Goal: Task Accomplishment & Management: Use online tool/utility

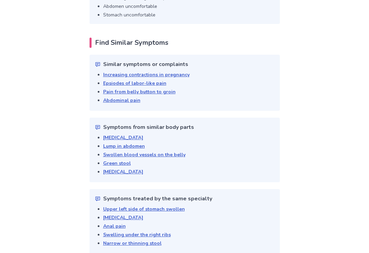
scroll to position [1410, 0]
click at [149, 88] on link "Pain from belly button to groin" at bounding box center [139, 91] width 72 height 6
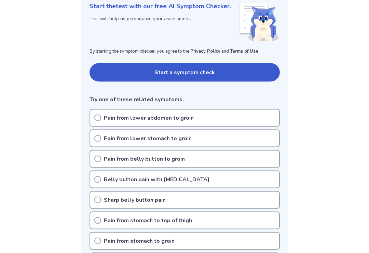
scroll to position [96, 0]
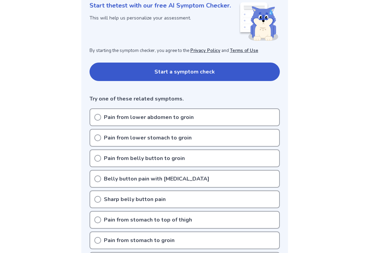
click at [100, 158] on icon at bounding box center [97, 158] width 7 height 7
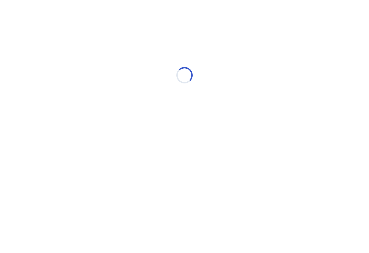
click at [97, 143] on div "Loading..." at bounding box center [184, 75] width 194 height 137
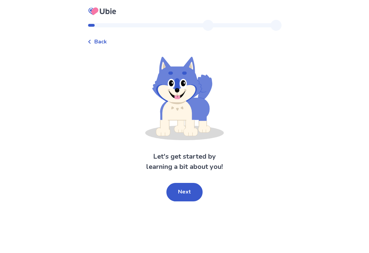
click at [187, 189] on button "Next" at bounding box center [184, 192] width 36 height 18
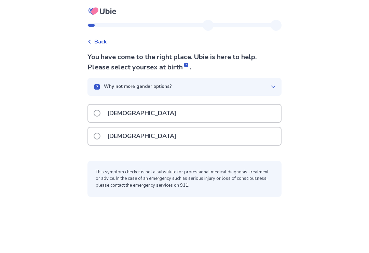
click at [158, 113] on div "Male" at bounding box center [184, 113] width 193 height 17
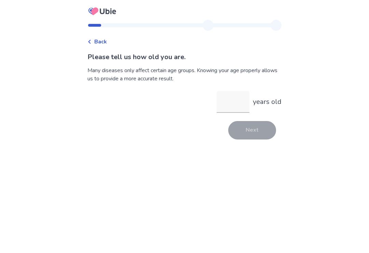
click at [227, 101] on input "years old" at bounding box center [233, 102] width 33 height 22
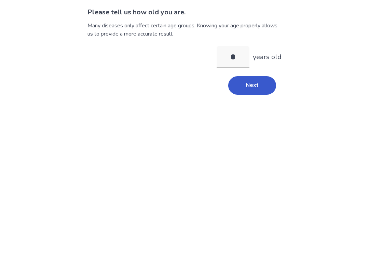
type input "**"
click at [249, 121] on button "Next" at bounding box center [252, 130] width 48 height 18
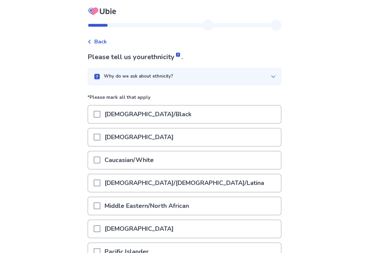
click at [171, 139] on div "Asian" at bounding box center [184, 136] width 193 height 17
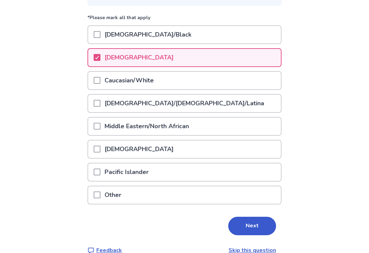
scroll to position [81, 0]
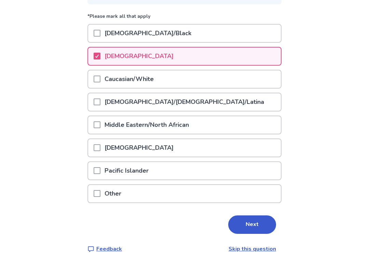
click at [250, 222] on button "Next" at bounding box center [252, 224] width 48 height 18
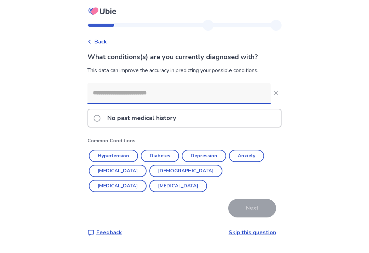
click at [120, 155] on button "Hypertension" at bounding box center [113, 156] width 49 height 12
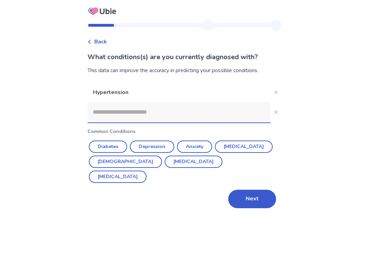
click at [115, 147] on button "Diabetes" at bounding box center [108, 146] width 38 height 12
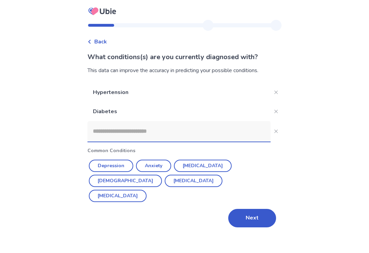
click at [247, 209] on button "Next" at bounding box center [252, 218] width 48 height 18
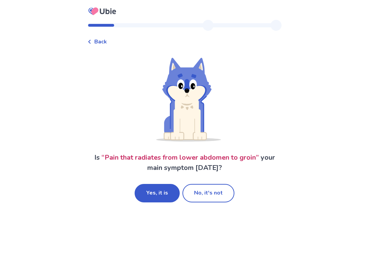
click at [159, 190] on button "Yes, it is" at bounding box center [157, 193] width 45 height 18
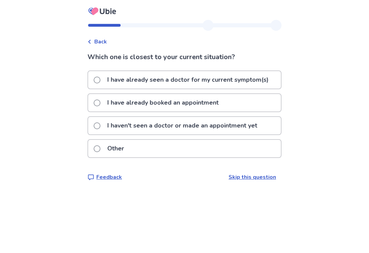
click at [248, 173] on link "Skip this question" at bounding box center [252, 177] width 47 height 8
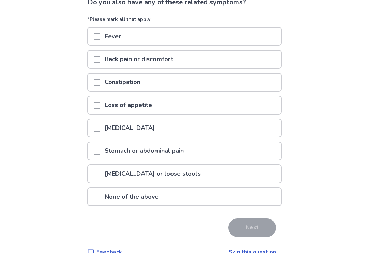
scroll to position [58, 0]
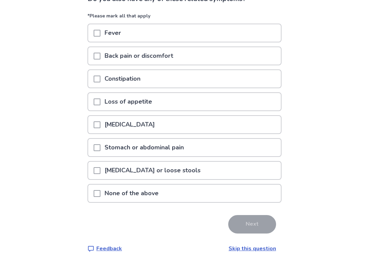
click at [100, 191] on span at bounding box center [97, 193] width 7 height 7
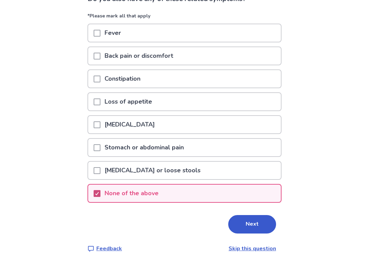
click at [249, 218] on button "Next" at bounding box center [252, 224] width 48 height 18
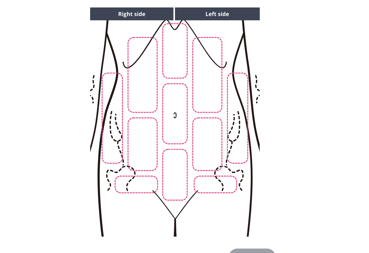
scroll to position [77, 0]
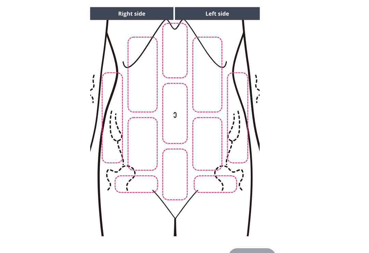
click at [207, 117] on img at bounding box center [174, 121] width 349 height 236
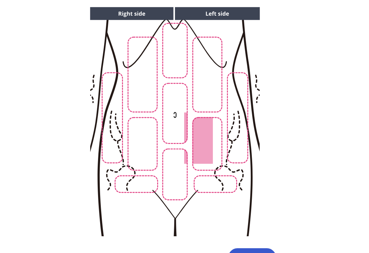
click at [208, 128] on img at bounding box center [174, 121] width 349 height 236
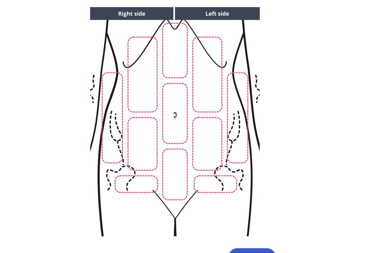
click at [208, 135] on img at bounding box center [174, 121] width 349 height 236
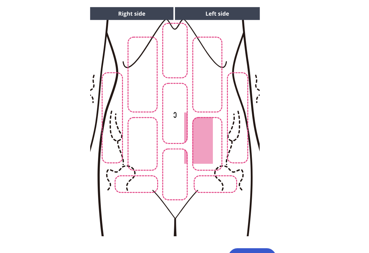
click at [248, 248] on button "Next" at bounding box center [252, 257] width 48 height 18
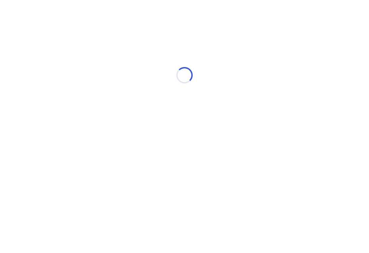
scroll to position [0, 0]
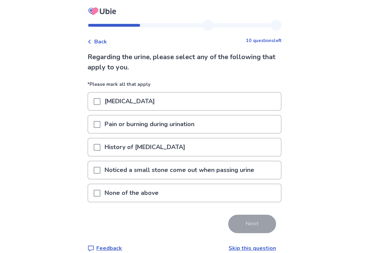
click at [100, 191] on span at bounding box center [97, 193] width 7 height 7
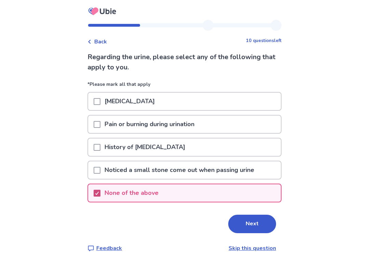
click at [248, 220] on button "Next" at bounding box center [252, 224] width 48 height 18
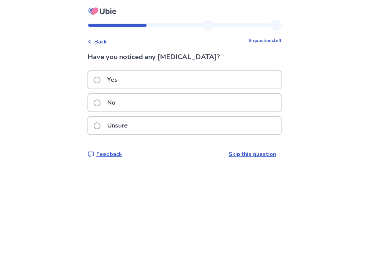
click at [100, 101] on span at bounding box center [97, 102] width 7 height 7
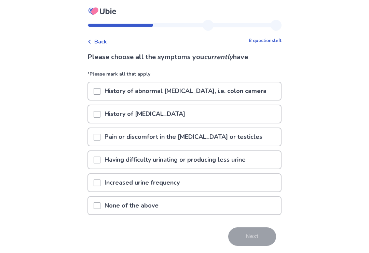
click at [100, 203] on span at bounding box center [97, 205] width 7 height 7
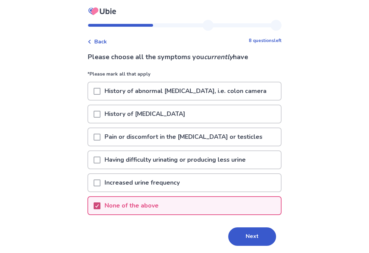
click at [250, 233] on button "Next" at bounding box center [252, 236] width 48 height 18
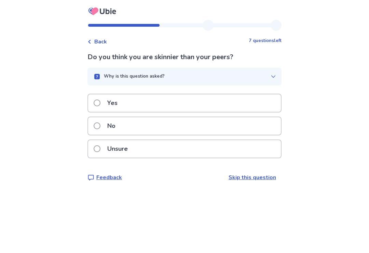
click at [100, 148] on span at bounding box center [97, 148] width 7 height 7
click at [100, 125] on span at bounding box center [97, 125] width 7 height 7
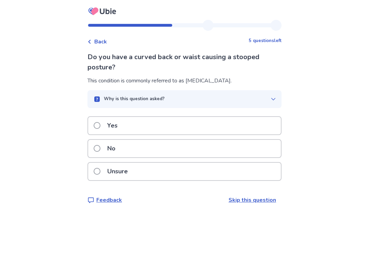
click at [99, 124] on span at bounding box center [97, 125] width 7 height 7
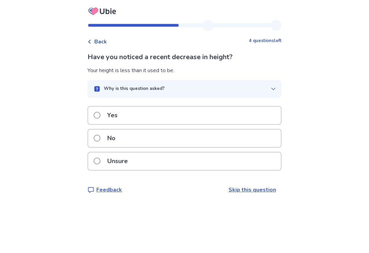
click at [100, 115] on span at bounding box center [97, 115] width 7 height 7
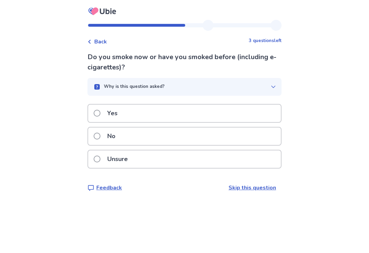
click at [100, 135] on span at bounding box center [97, 136] width 7 height 7
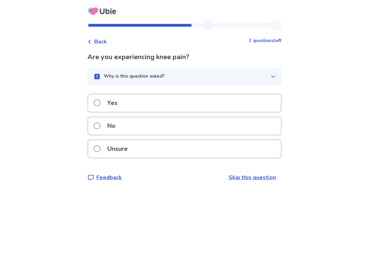
click at [100, 100] on span at bounding box center [97, 102] width 7 height 7
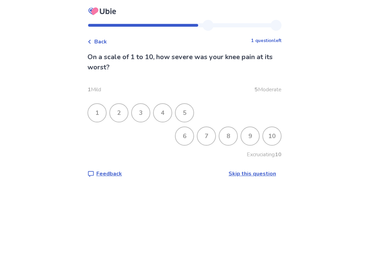
click at [166, 111] on div "4" at bounding box center [163, 113] width 18 height 18
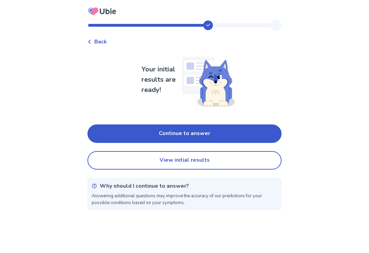
click at [182, 130] on button "Continue to answer" at bounding box center [184, 133] width 194 height 18
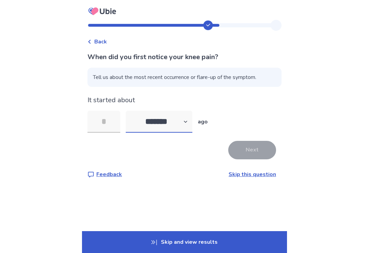
click at [192, 124] on select "******* ****** ******* ******** *******" at bounding box center [159, 122] width 67 height 22
select select "*"
click at [186, 237] on p "Skip and view results" at bounding box center [184, 242] width 205 height 22
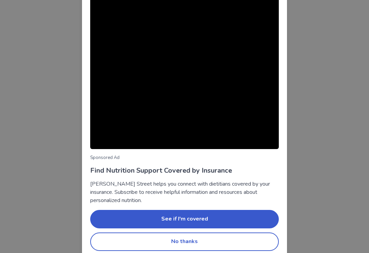
scroll to position [22, 0]
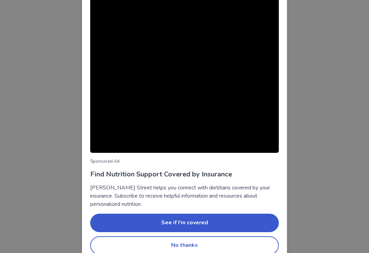
click at [186, 246] on button "No thanks" at bounding box center [184, 245] width 189 height 18
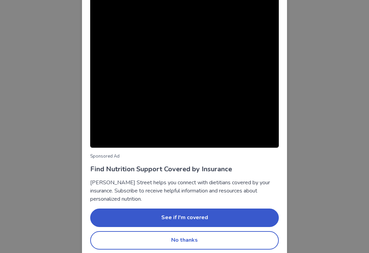
scroll to position [31, 0]
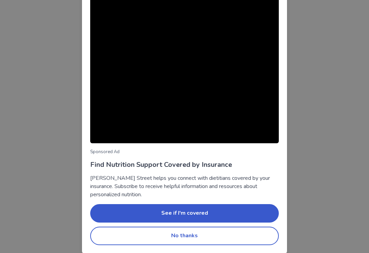
click at [182, 229] on button "No thanks" at bounding box center [184, 235] width 189 height 18
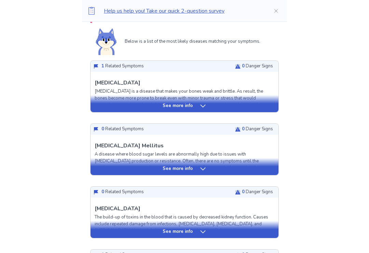
scroll to position [156, 0]
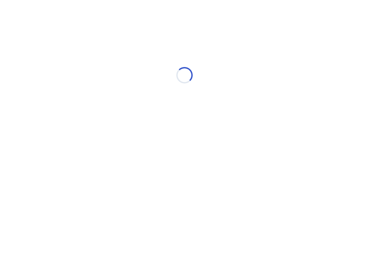
select select "*"
